Goal: Information Seeking & Learning: Find specific fact

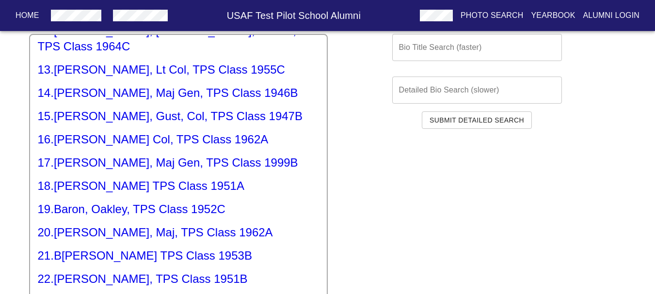
scroll to position [97, 0]
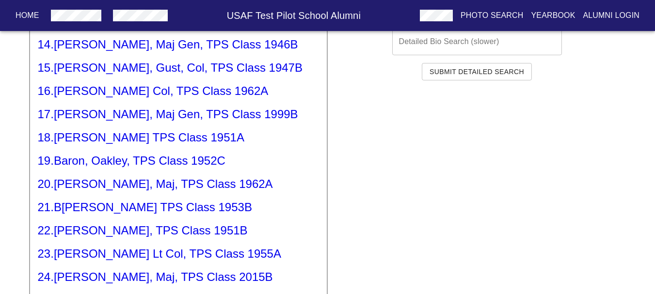
click at [85, 107] on h5 "17 . [PERSON_NAME] Maj Gen, TPS Class 1999B" at bounding box center [178, 115] width 281 height 16
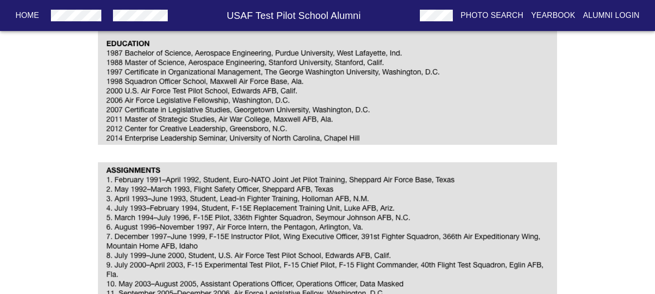
scroll to position [485, 0]
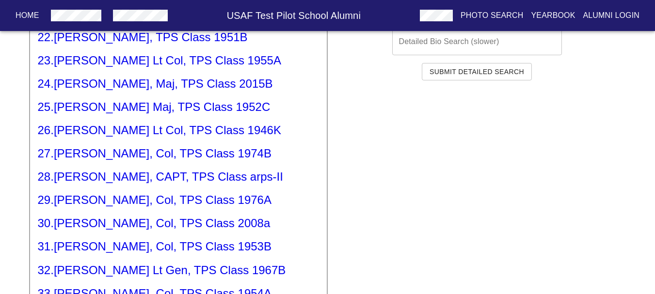
scroll to position [485, 0]
click at [121, 215] on h5 "30 . [PERSON_NAME] Col, TPS Class 2008a" at bounding box center [178, 223] width 281 height 16
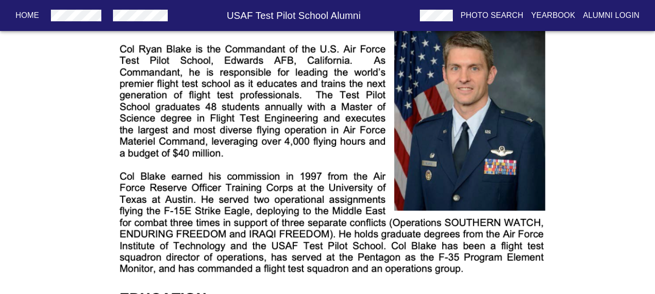
scroll to position [291, 0]
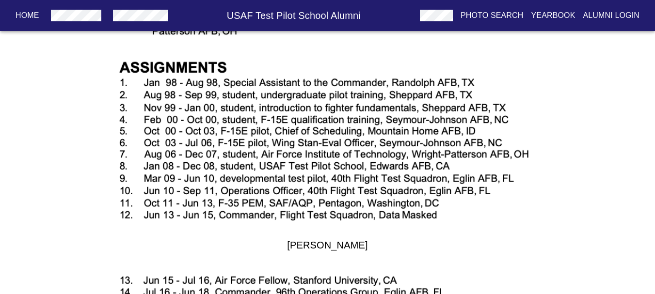
drag, startPoint x: 121, startPoint y: 196, endPoint x: 126, endPoint y: 252, distance: 55.4
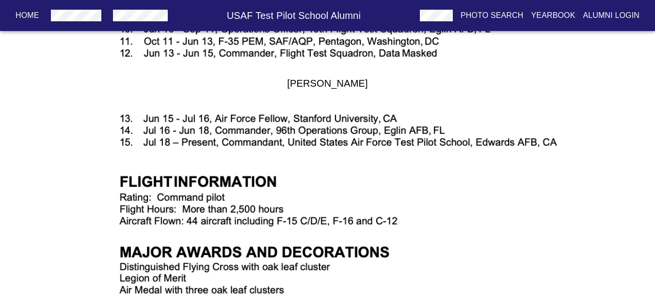
scroll to position [839, 0]
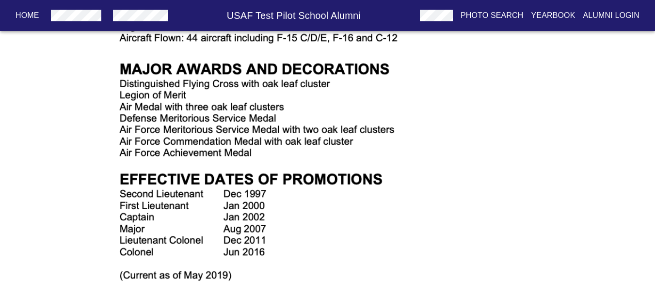
drag, startPoint x: 125, startPoint y: 235, endPoint x: 124, endPoint y: 283, distance: 48.0
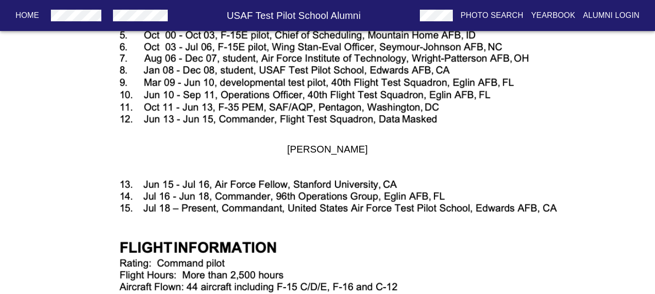
scroll to position [686, 0]
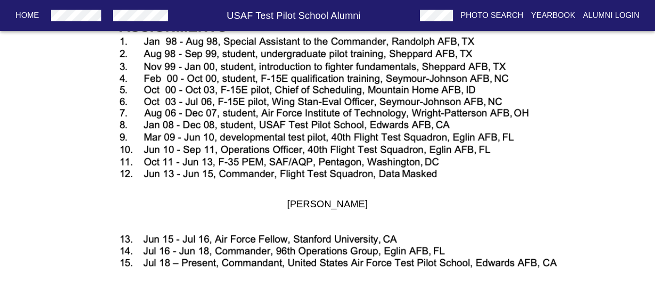
drag, startPoint x: 120, startPoint y: 244, endPoint x: 119, endPoint y: 235, distance: 9.7
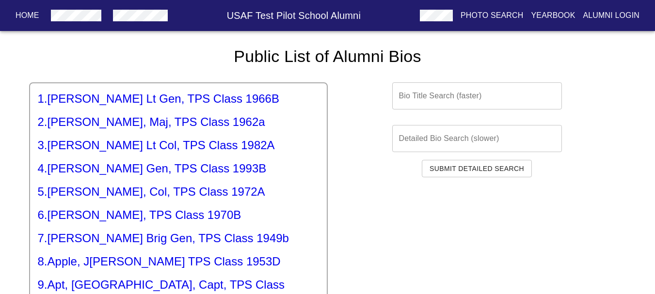
click at [439, 97] on input "text" at bounding box center [477, 95] width 170 height 27
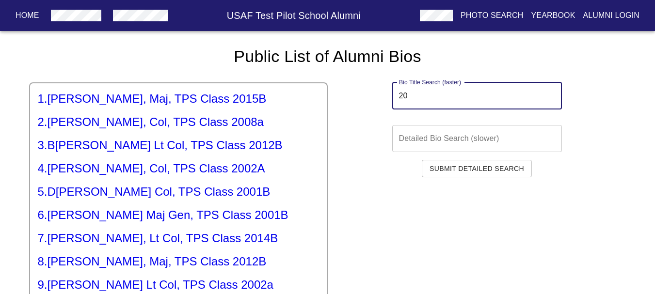
click at [438, 99] on input "20" at bounding box center [477, 95] width 170 height 27
type input "20"
click at [187, 173] on h5 "4 . [PERSON_NAME] Col, TPS Class 2002A" at bounding box center [178, 169] width 281 height 16
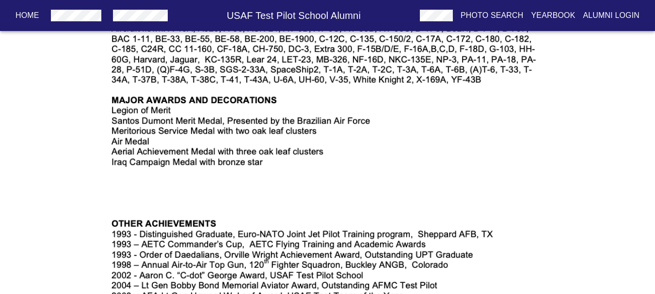
scroll to position [1198, 0]
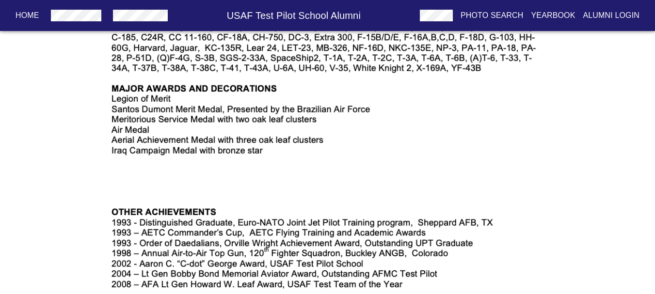
drag, startPoint x: 216, startPoint y: 136, endPoint x: 213, endPoint y: 160, distance: 23.5
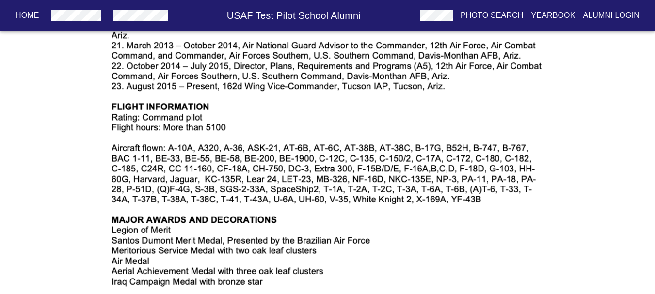
scroll to position [1069, 0]
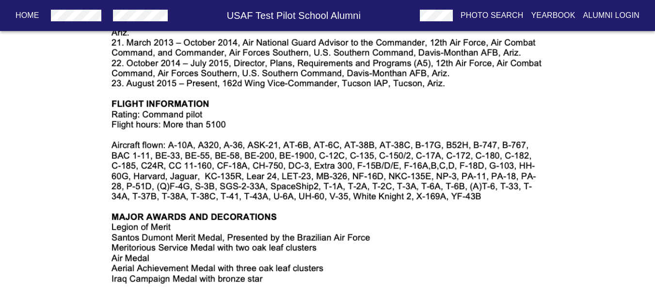
drag, startPoint x: 288, startPoint y: 134, endPoint x: 286, endPoint y: 141, distance: 6.9
drag, startPoint x: 94, startPoint y: 121, endPoint x: 127, endPoint y: 130, distance: 34.2
click at [126, 130] on div at bounding box center [328, 5] width 574 height 591
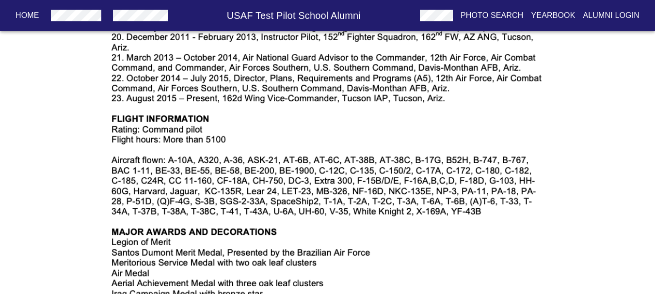
drag, startPoint x: 144, startPoint y: 189, endPoint x: 148, endPoint y: 179, distance: 10.6
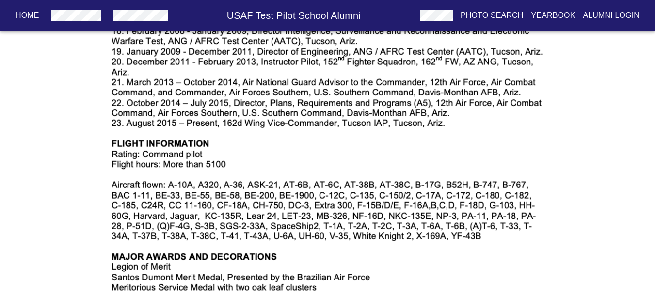
drag, startPoint x: 447, startPoint y: 229, endPoint x: 460, endPoint y: 212, distance: 21.8
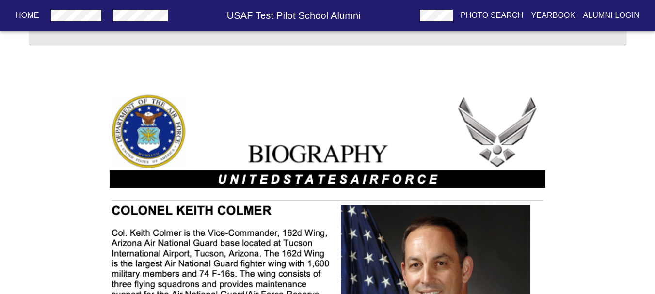
scroll to position [0, 0]
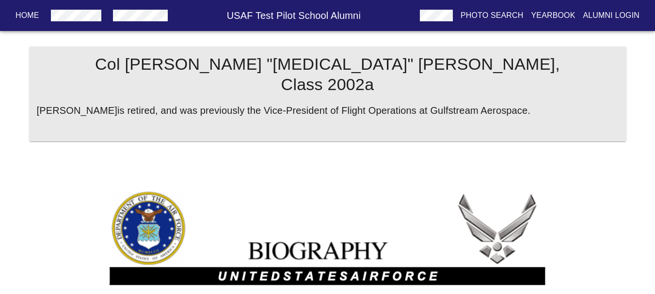
drag, startPoint x: 466, startPoint y: 96, endPoint x: 465, endPoint y: 87, distance: 8.7
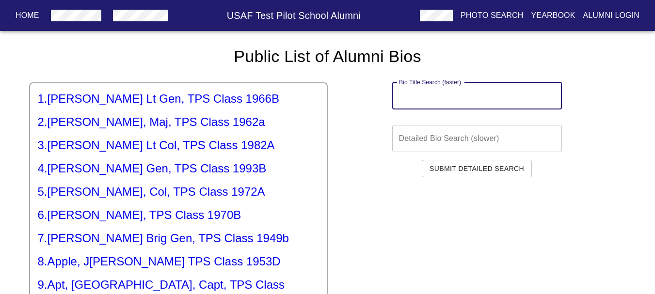
click at [465, 87] on input "text" at bounding box center [477, 95] width 170 height 27
paste input "20"
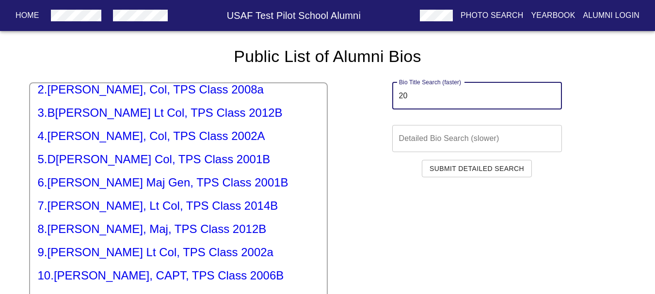
scroll to position [48, 0]
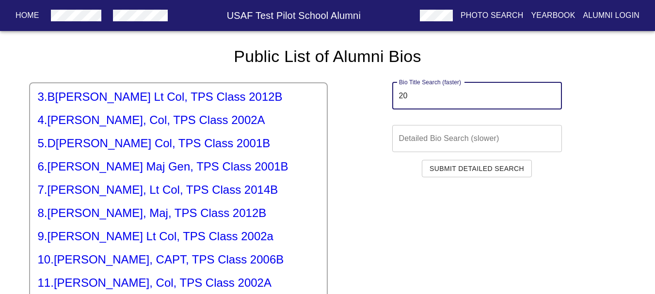
type input "20"
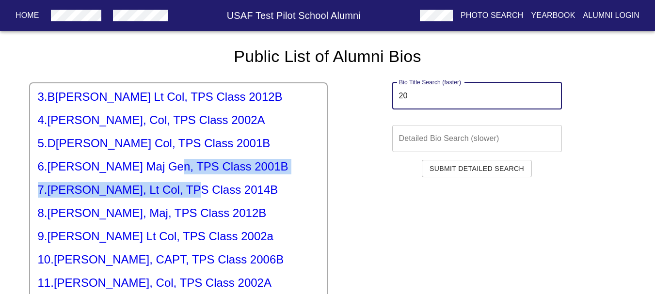
click at [159, 174] on div "1 . [PERSON_NAME], Maj, TPS Class 2015B 2 . [PERSON_NAME] Col, TPS Class 2008a …" at bounding box center [178, 264] width 299 height 364
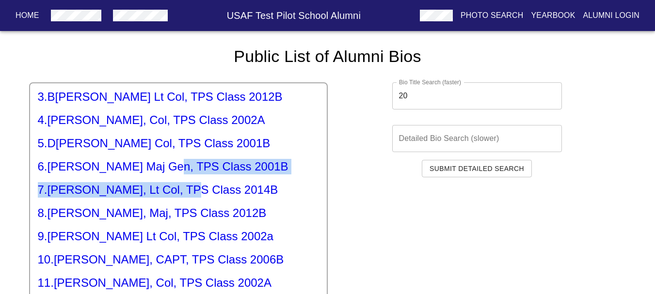
click at [159, 170] on h5 "6 . [PERSON_NAME] Maj Gen, TPS Class 2001B" at bounding box center [178, 167] width 281 height 16
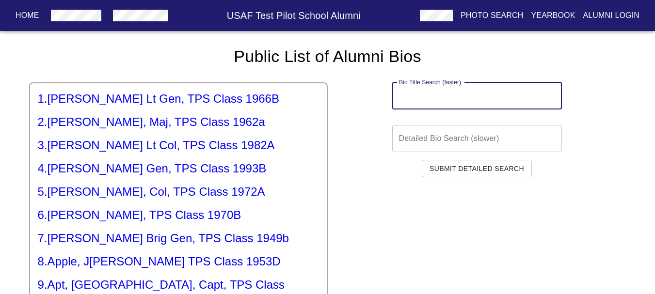
paste input "20"
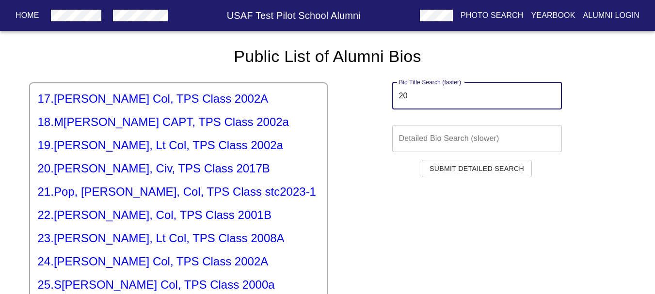
scroll to position [406, 0]
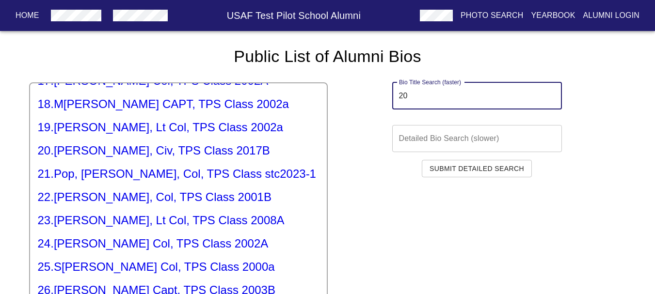
type input "20"
click at [168, 213] on h5 "23 . [PERSON_NAME], Lt Col, TPS Class 2008A" at bounding box center [178, 221] width 281 height 16
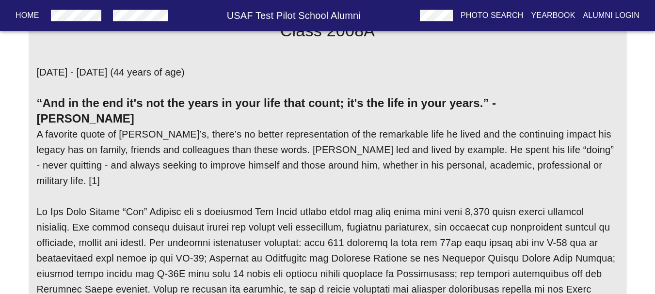
drag, startPoint x: 48, startPoint y: 166, endPoint x: 80, endPoint y: 217, distance: 60.7
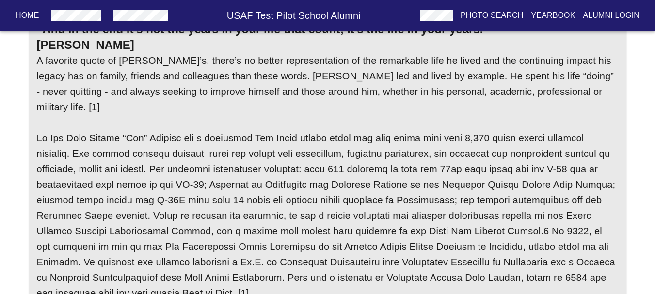
scroll to position [128, 0]
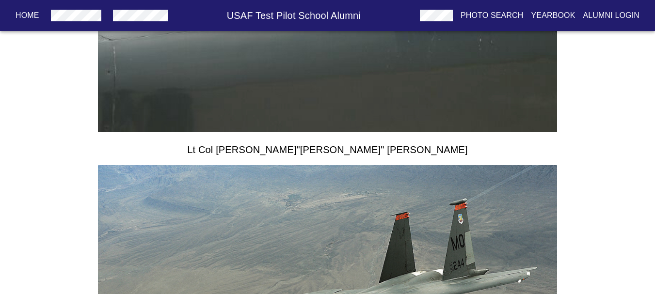
drag, startPoint x: 113, startPoint y: 141, endPoint x: 82, endPoint y: 218, distance: 82.7
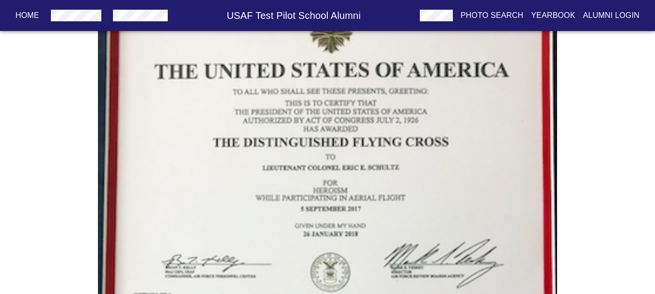
scroll to position [2636, 0]
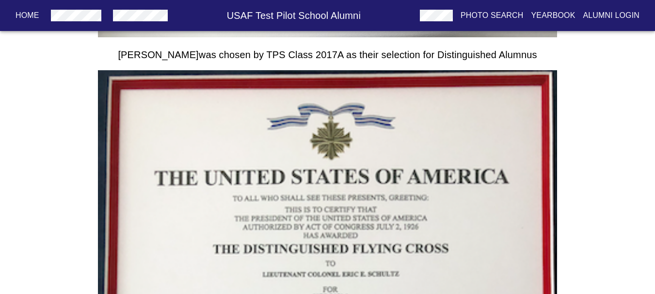
drag, startPoint x: 71, startPoint y: 166, endPoint x: 53, endPoint y: 219, distance: 55.4
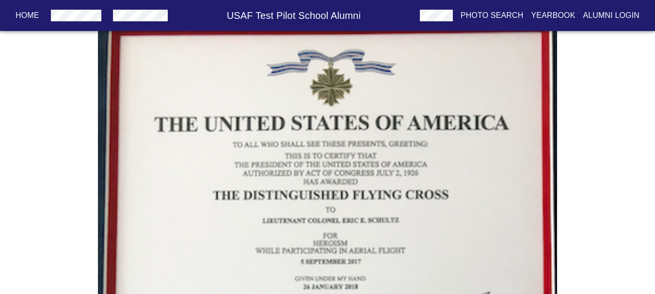
drag, startPoint x: 55, startPoint y: 228, endPoint x: 48, endPoint y: 236, distance: 10.3
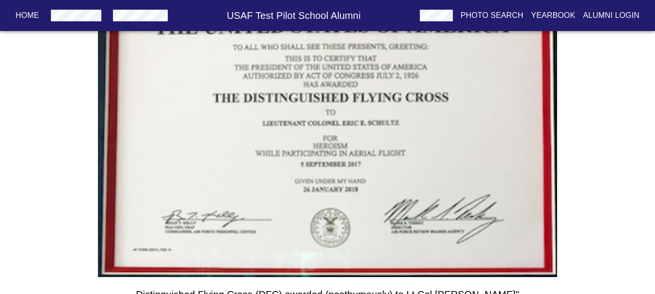
drag, startPoint x: 48, startPoint y: 233, endPoint x: 51, endPoint y: 253, distance: 19.8
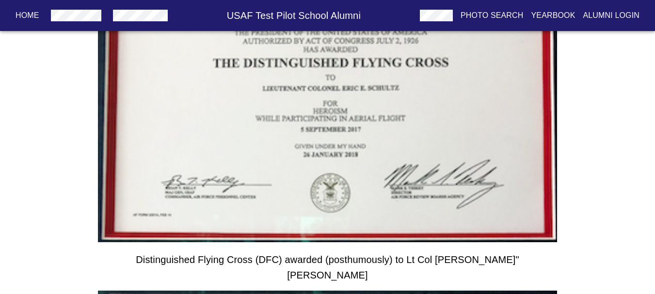
scroll to position [2694, 0]
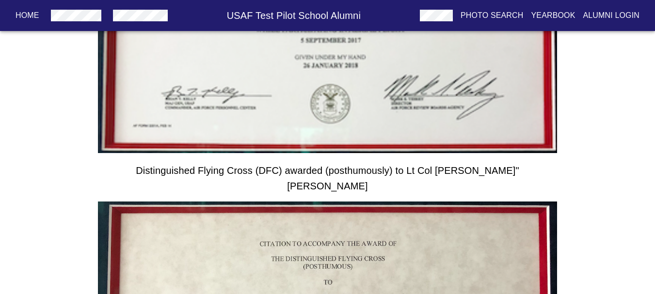
drag, startPoint x: 123, startPoint y: 171, endPoint x: 539, endPoint y: 163, distance: 415.6
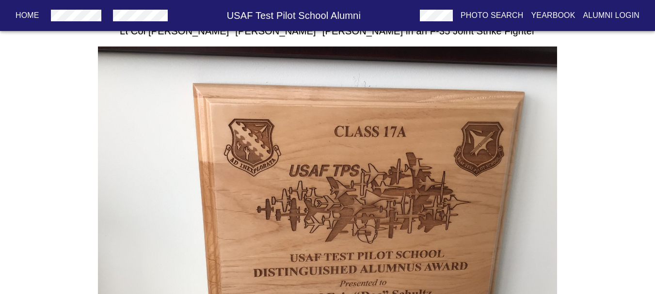
scroll to position [2016, 0]
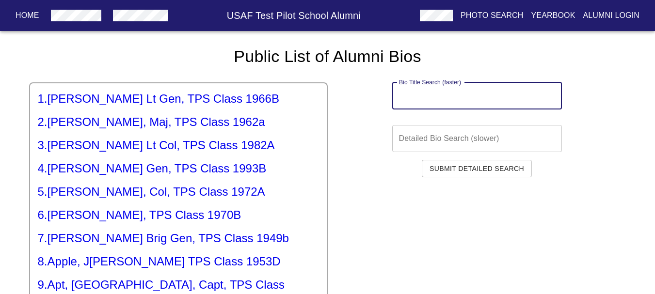
paste input "20"
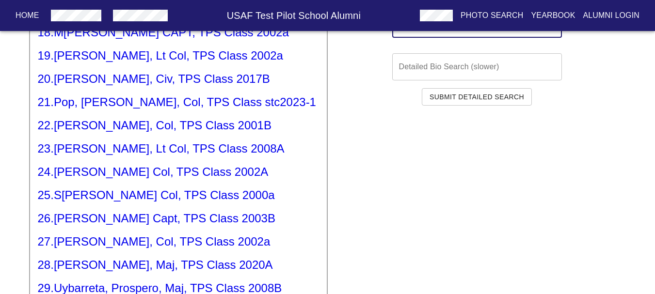
scroll to position [55, 0]
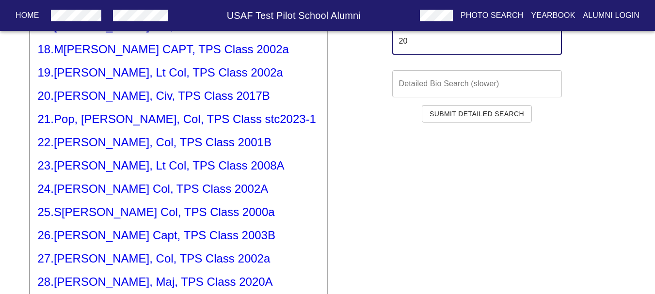
type input "20"
click at [99, 181] on h5 "24 . [PERSON_NAME], Col, TPS Class 2002A" at bounding box center [178, 189] width 281 height 16
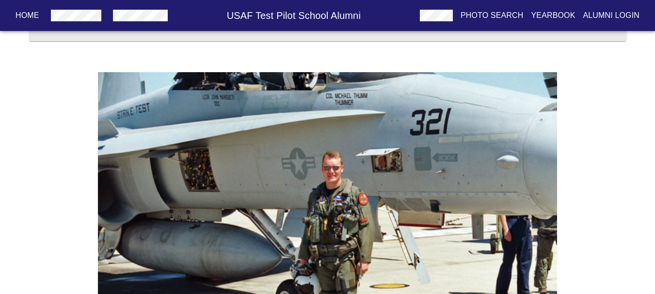
scroll to position [790, 0]
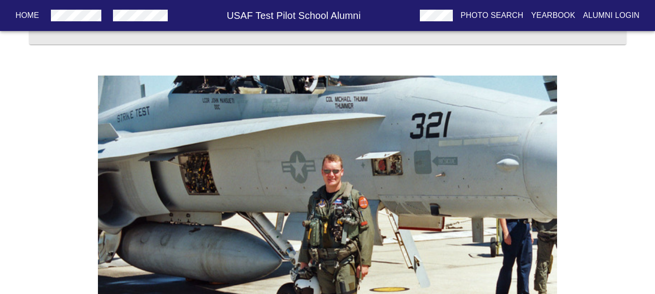
drag, startPoint x: 72, startPoint y: 165, endPoint x: 63, endPoint y: 181, distance: 18.3
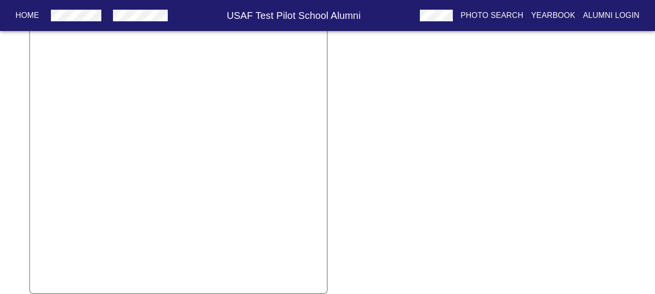
scroll to position [55, 0]
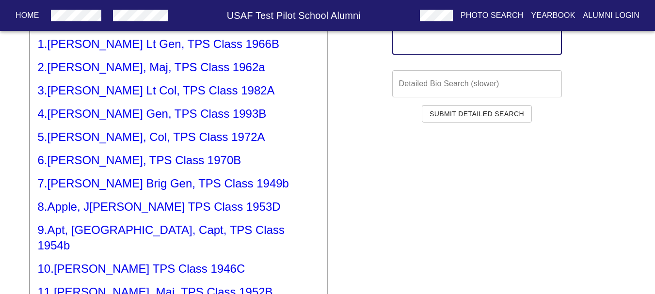
paste input "20"
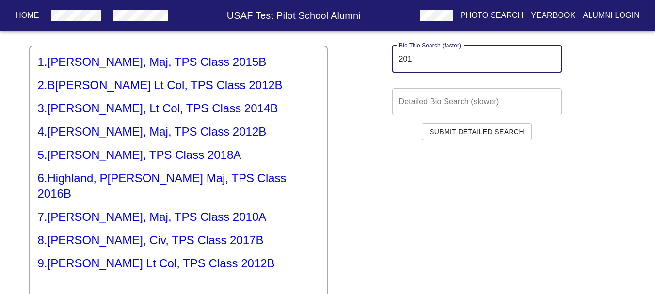
scroll to position [6, 0]
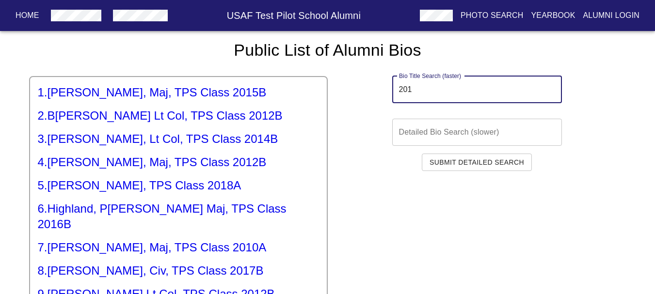
click at [415, 98] on input "201" at bounding box center [477, 89] width 170 height 27
click at [414, 92] on input "201" at bounding box center [477, 89] width 170 height 27
type input "20"
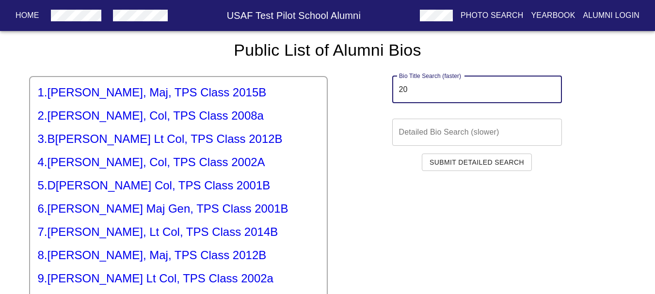
click at [414, 98] on input "20" at bounding box center [477, 89] width 170 height 27
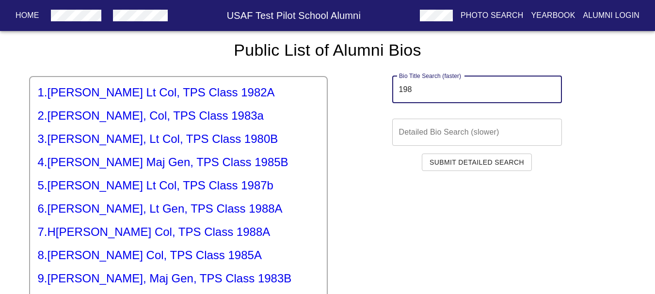
click at [432, 89] on input "198" at bounding box center [477, 89] width 170 height 27
type input "198"
click at [163, 161] on h5 "4 . [PERSON_NAME], Maj Gen, TPS Class 1985B" at bounding box center [178, 163] width 281 height 16
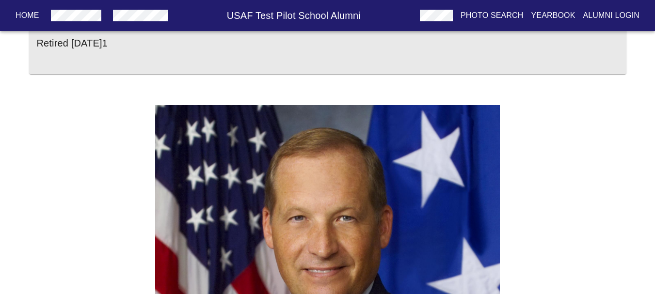
scroll to position [6, 0]
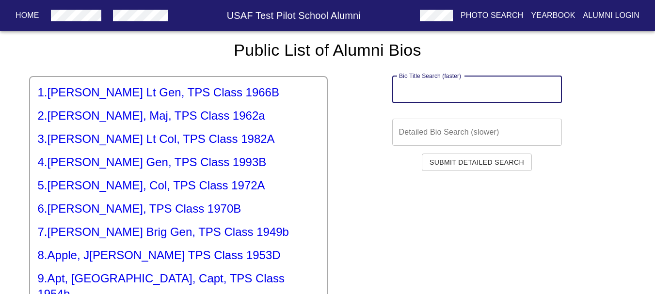
paste input "198"
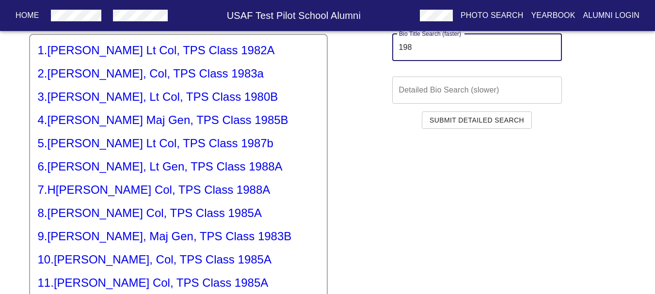
scroll to position [97, 0]
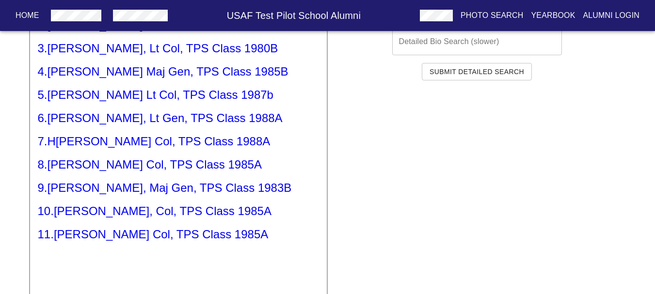
type input "198"
click at [124, 237] on h5 "11 . [PERSON_NAME] Col, TPS Class 1985A" at bounding box center [178, 235] width 281 height 16
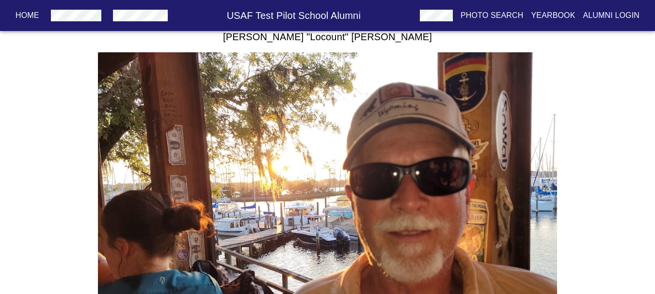
scroll to position [3394, 0]
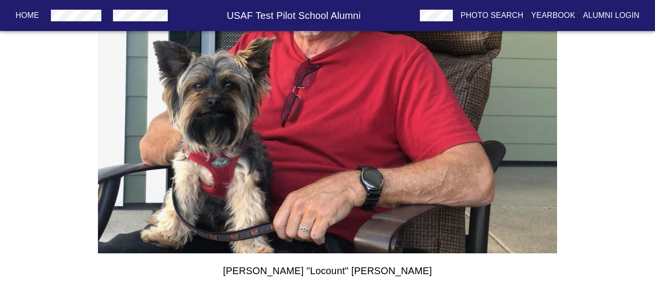
drag, startPoint x: 108, startPoint y: 92, endPoint x: 74, endPoint y: 194, distance: 107.8
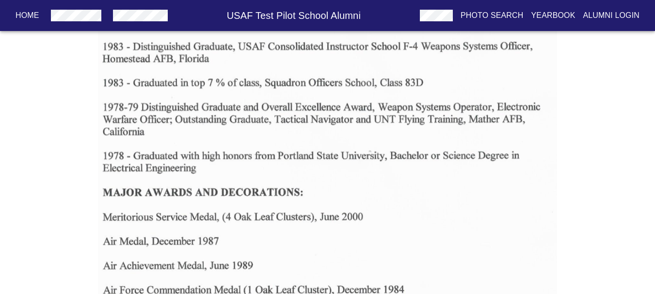
scroll to position [957, 0]
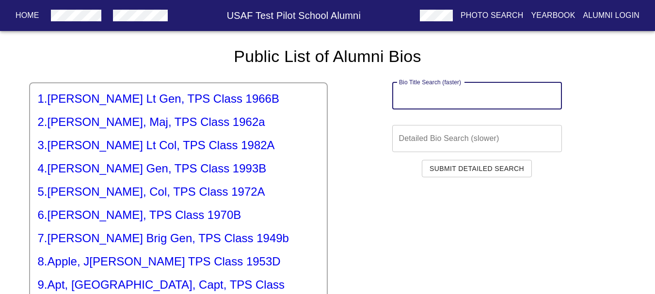
paste input "198"
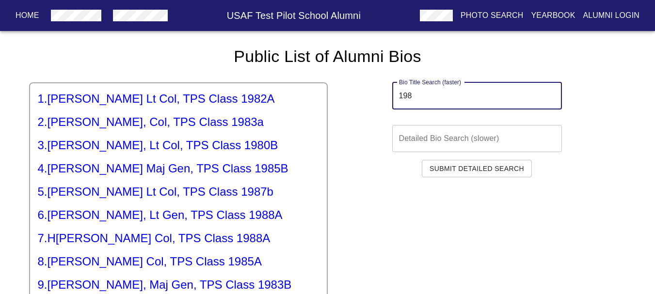
type input "198"
click at [80, 144] on h5 "3 . [PERSON_NAME] Lt Col, TPS Class 1980B" at bounding box center [178, 146] width 281 height 16
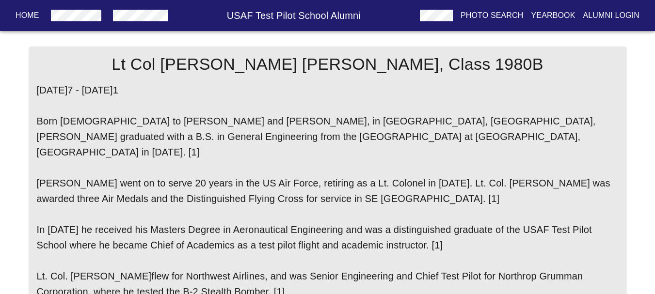
drag, startPoint x: 34, startPoint y: 157, endPoint x: 42, endPoint y: 144, distance: 15.1
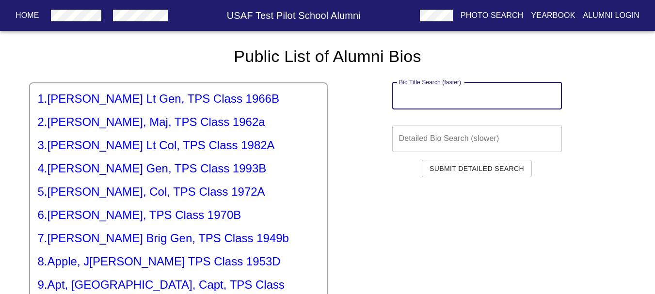
paste input "198"
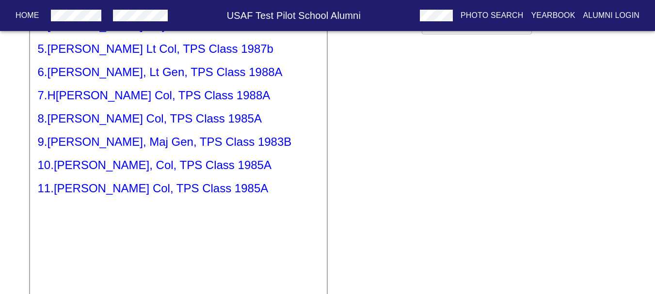
scroll to position [145, 0]
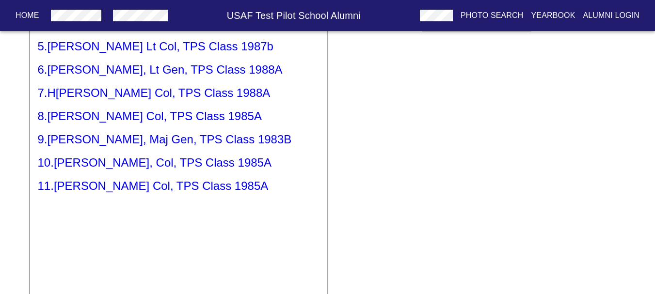
type input "198"
click at [142, 169] on h5 "10 . [PERSON_NAME], Col, TPS Class 1985A" at bounding box center [178, 163] width 281 height 16
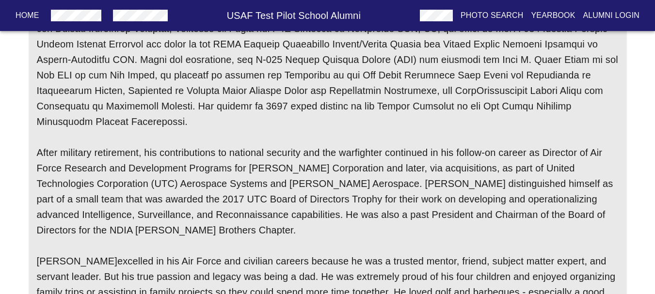
scroll to position [533, 0]
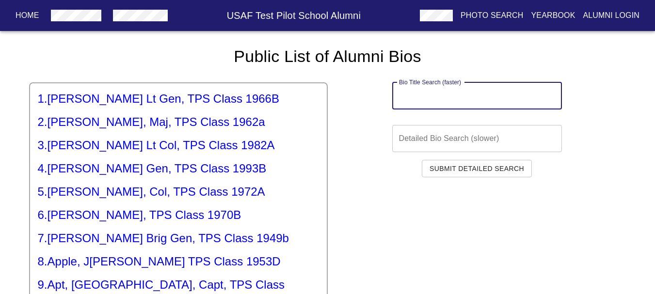
paste input "198"
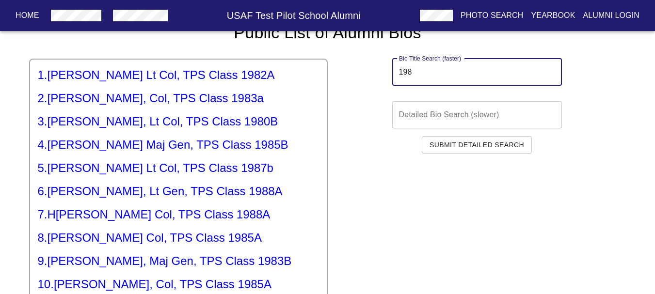
scroll to position [6, 0]
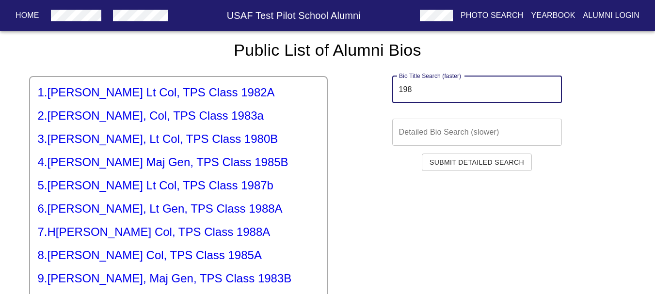
type input "198"
click at [125, 97] on h5 "1 . [PERSON_NAME], Lt Col, TPS Class 1982A" at bounding box center [178, 93] width 281 height 16
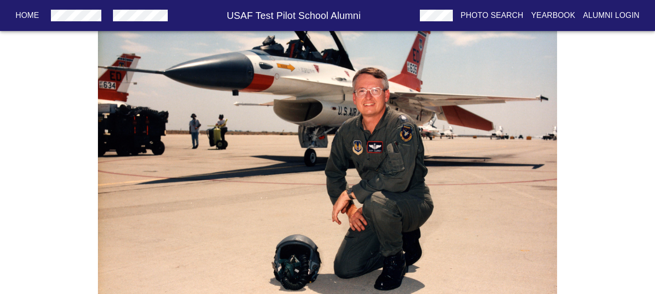
scroll to position [6, 0]
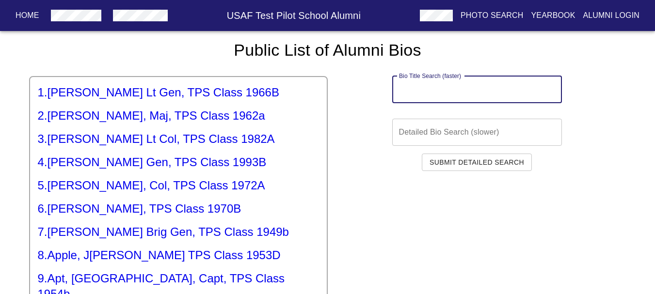
paste input "198"
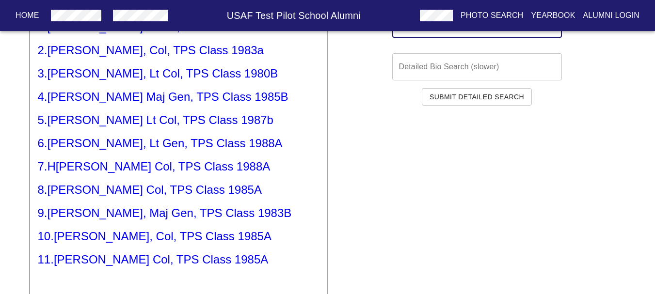
scroll to position [55, 0]
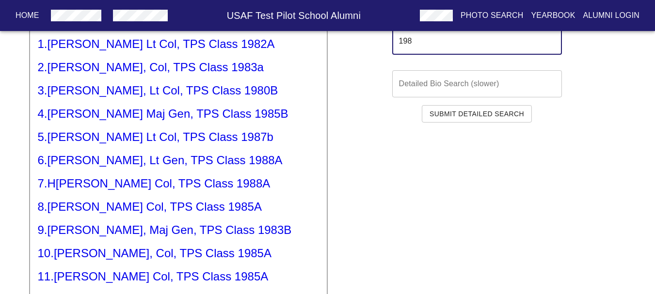
type input "198"
click at [172, 180] on h5 "7 . [PERSON_NAME], Col, TPS Class 1988A" at bounding box center [178, 184] width 281 height 16
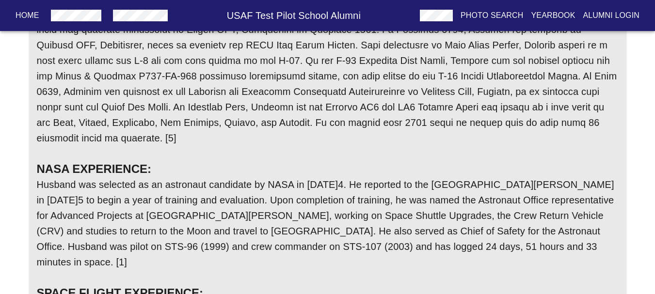
scroll to position [719, 0]
